Goal: Task Accomplishment & Management: Manage account settings

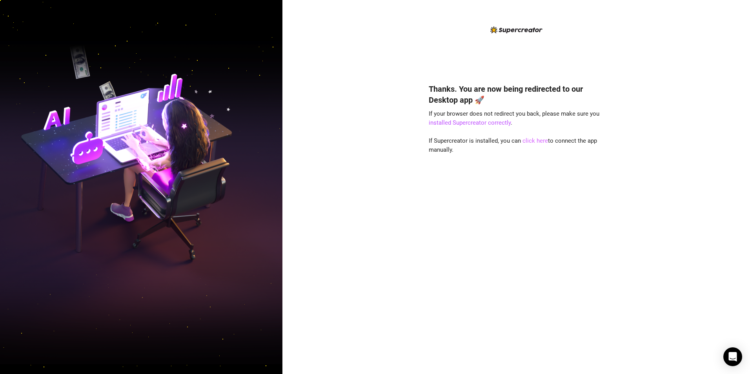
click at [541, 137] on link "click here" at bounding box center [535, 140] width 25 height 7
click at [698, 95] on div "Thanks. You are now being redirected to our Desktop app 🚀 If your browser does …" at bounding box center [516, 187] width 468 height 374
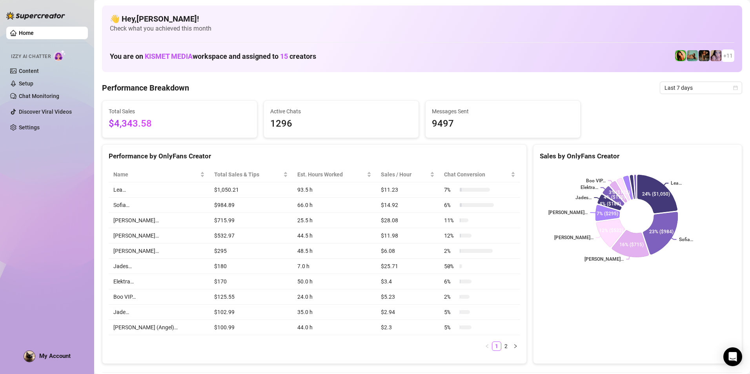
click at [41, 353] on span "My Account" at bounding box center [54, 356] width 31 height 7
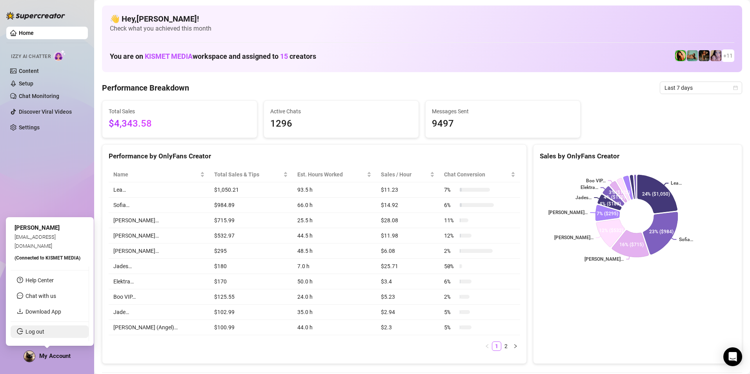
click at [44, 333] on link "Log out" at bounding box center [34, 332] width 19 height 6
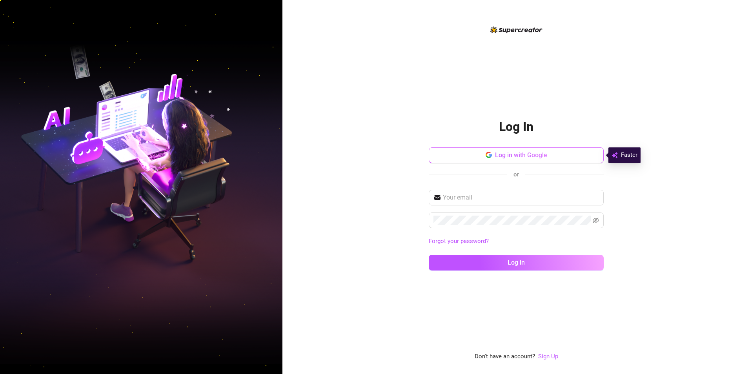
click at [505, 154] on span "Log in with Google" at bounding box center [521, 154] width 52 height 7
click at [562, 162] on button "Log in with Google" at bounding box center [516, 155] width 175 height 16
